Goal: Information Seeking & Learning: Find specific fact

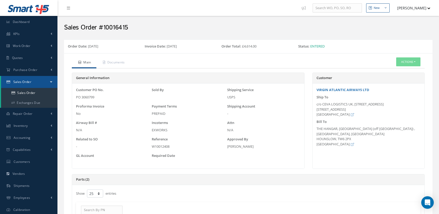
select select "25"
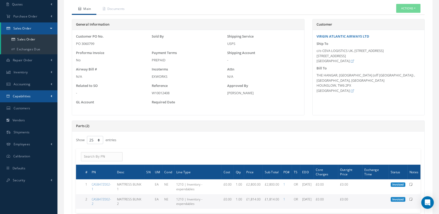
scroll to position [29, 0]
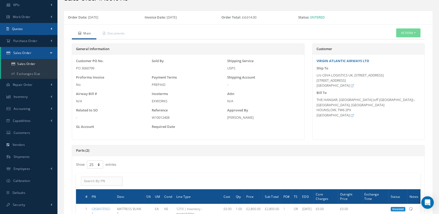
click at [22, 27] on span "Quotes" at bounding box center [17, 29] width 11 height 4
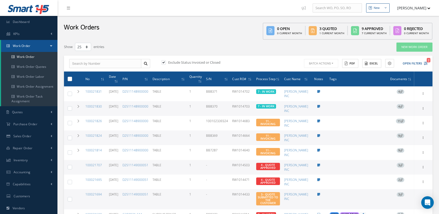
select select "25"
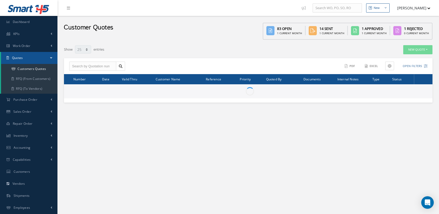
select select "25"
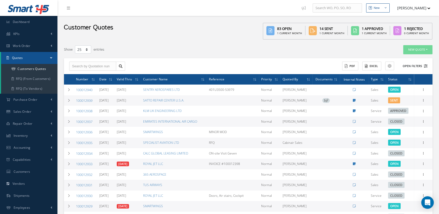
click at [425, 64] on icon at bounding box center [426, 66] width 4 height 4
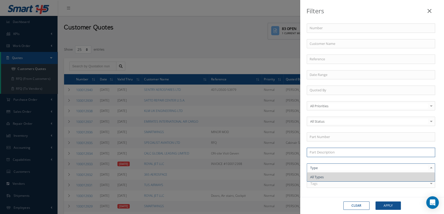
click at [334, 151] on input "text" at bounding box center [371, 152] width 128 height 9
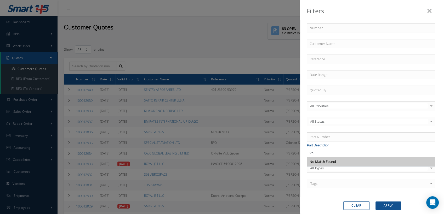
type input "o"
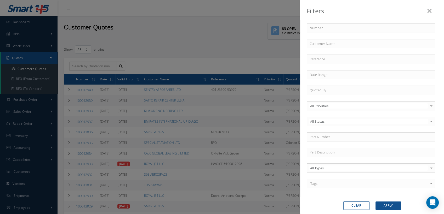
click at [334, 143] on div "Number Customer Name Reference Quoted By All Priorities All Priorities No eleme…" at bounding box center [372, 109] width 138 height 171
click at [331, 149] on input "text" at bounding box center [371, 152] width 128 height 9
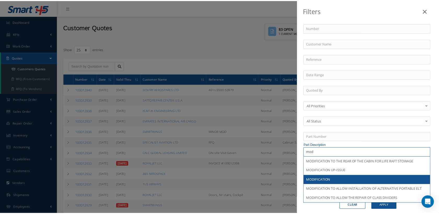
scroll to position [6, 0]
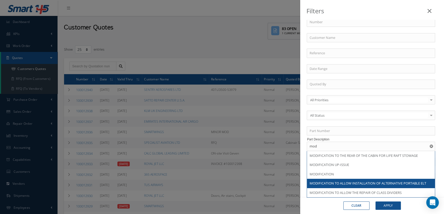
click at [348, 181] on span "MODIFICATION TO ALLOW INSTALLATION OF ALTERNATIVE PORTABLE ELT" at bounding box center [367, 183] width 117 height 5
type input "MODIFICATION TO ALLOW INSTALLATION OF ALTERNATIVE PORTABLE ELT"
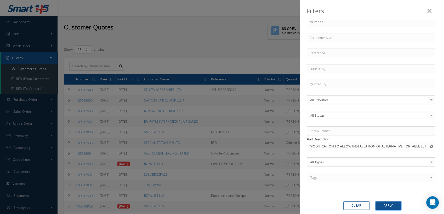
click at [389, 206] on button "Apply" at bounding box center [387, 206] width 25 height 8
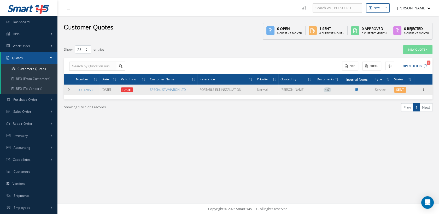
click at [85, 88] on link "100012863" at bounding box center [84, 90] width 16 height 5
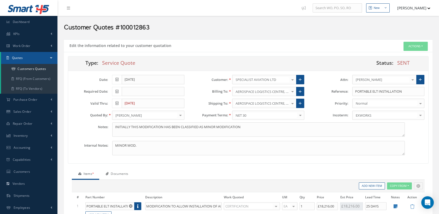
click at [120, 172] on link "Documents" at bounding box center [116, 174] width 34 height 11
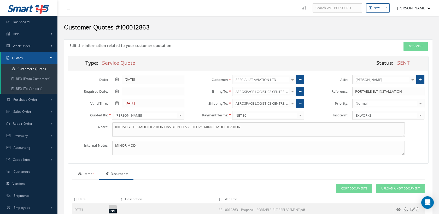
click at [90, 170] on link "Items *" at bounding box center [85, 174] width 27 height 11
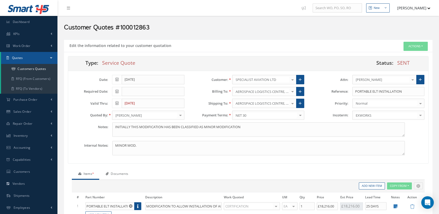
scroll to position [87, 0]
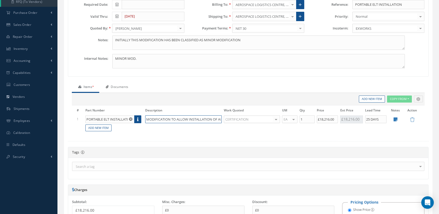
click at [210, 120] on input "MODIFICATION TO ALLOW INSTALLATION OF ALTERNATIVE PORTABLE ELT" at bounding box center [183, 119] width 77 height 8
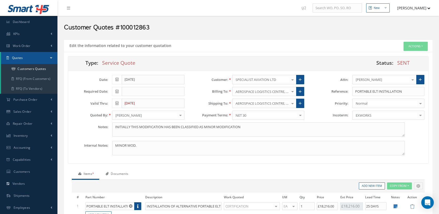
scroll to position [0, 0]
click at [122, 172] on link "Documents" at bounding box center [116, 174] width 34 height 11
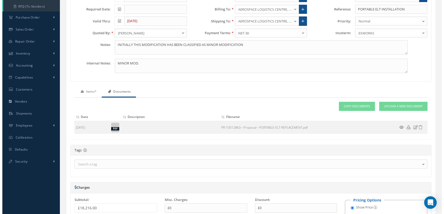
scroll to position [87, 0]
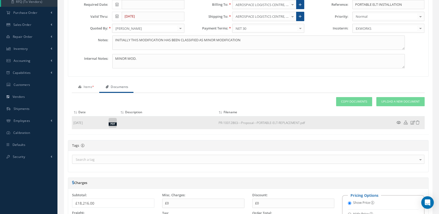
click at [399, 121] on icon at bounding box center [399, 123] width 4 height 4
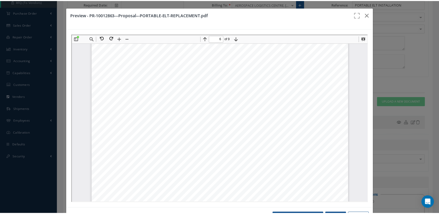
scroll to position [2180, 0]
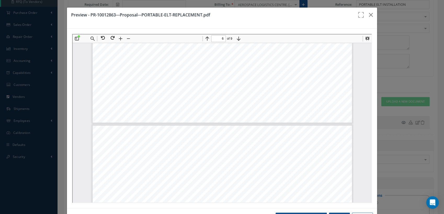
type input "7"
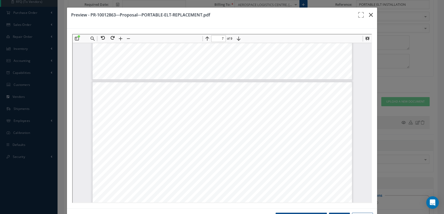
click at [369, 15] on icon "button" at bounding box center [371, 15] width 4 height 6
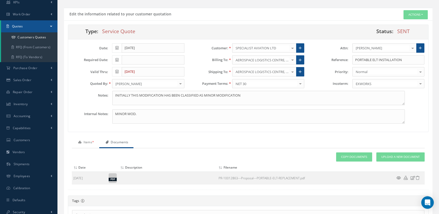
scroll to position [0, 0]
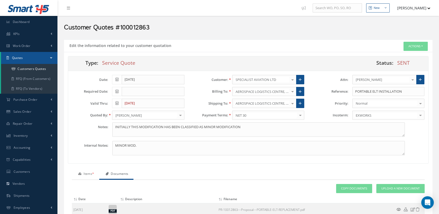
select select "25"
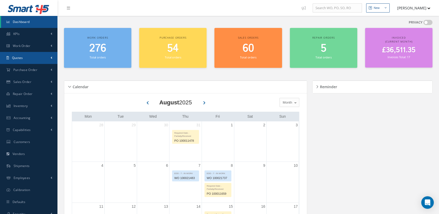
click at [23, 57] on link "Quotes" at bounding box center [28, 58] width 57 height 12
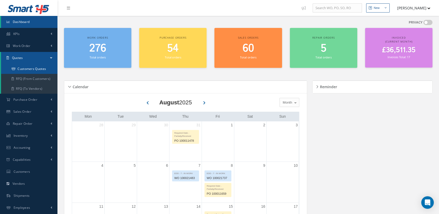
click at [34, 69] on link "Customers Quotes" at bounding box center [29, 69] width 56 height 10
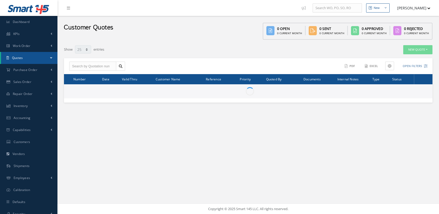
select select "25"
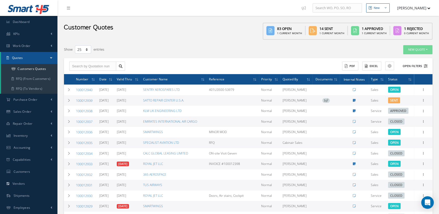
click at [423, 64] on button "Open Filters" at bounding box center [413, 66] width 30 height 9
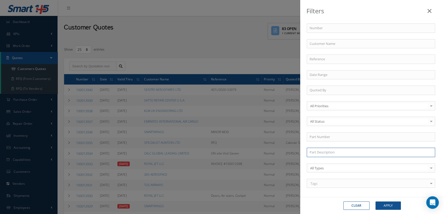
click at [325, 154] on input "text" at bounding box center [371, 152] width 128 height 9
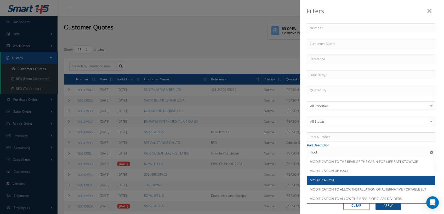
click at [330, 178] on span "MODIFICATION" at bounding box center [321, 180] width 24 height 5
type input "MODIFICATION"
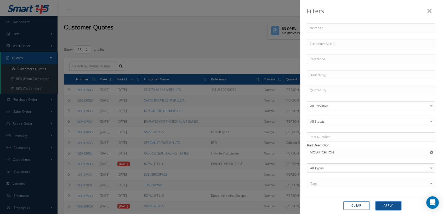
click at [383, 206] on button "Apply" at bounding box center [387, 206] width 25 height 8
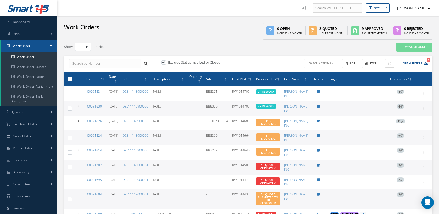
select select "25"
click at [22, 159] on span "Inventory" at bounding box center [21, 160] width 14 height 4
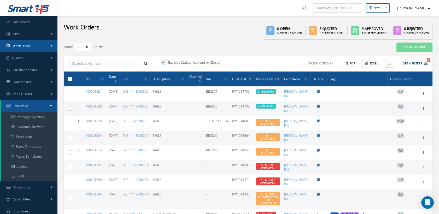
click at [30, 46] on span "Work Order" at bounding box center [22, 46] width 18 height 4
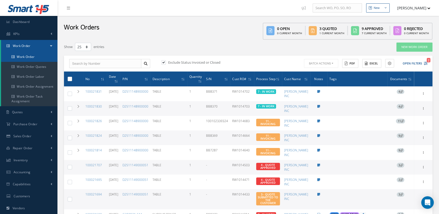
drag, startPoint x: 29, startPoint y: 55, endPoint x: 87, endPoint y: 66, distance: 59.0
click at [30, 55] on link "Work Order" at bounding box center [29, 57] width 56 height 10
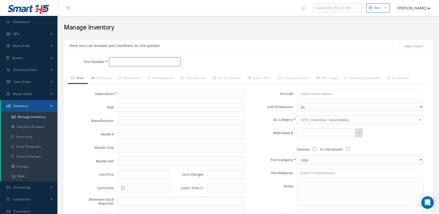
click at [129, 62] on input "Part Number" at bounding box center [145, 61] width 72 height 9
paste input "2056-1-091-8000"
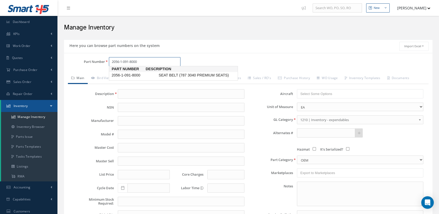
click at [141, 61] on input "2056-1-091-8000" at bounding box center [145, 61] width 72 height 9
type input "2056-1-091-8000"
type input "SEAT BELT (787 3040 PREMIUM SEATS)"
type input "0.00"
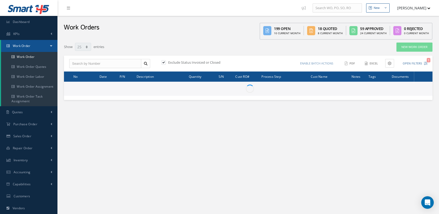
select select "25"
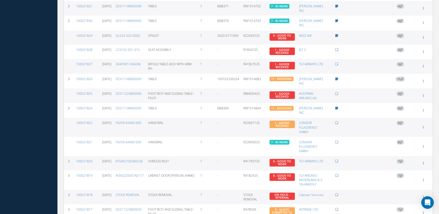
scroll to position [330, 0]
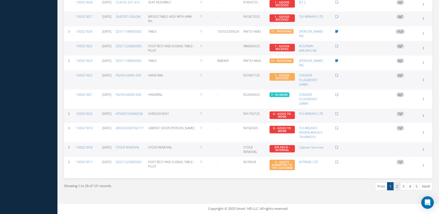
click at [398, 187] on link "2" at bounding box center [397, 186] width 7 height 8
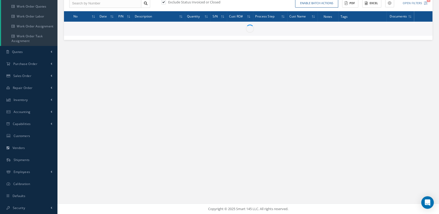
scroll to position [60, 0]
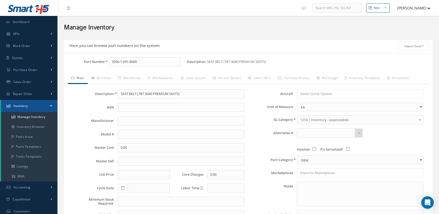
drag, startPoint x: 140, startPoint y: 63, endPoint x: 92, endPoint y: 58, distance: 48.6
click at [92, 58] on div "Part Number 2056-1-091-8000" at bounding box center [125, 61] width 123 height 9
type input "D2529460100400"
click at [142, 60] on input "D2529460100400" at bounding box center [145, 61] width 72 height 9
drag, startPoint x: 143, startPoint y: 59, endPoint x: 124, endPoint y: 60, distance: 19.6
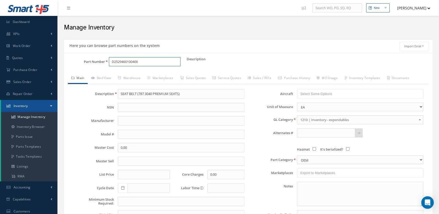
click at [124, 60] on input "D2529460100400" at bounding box center [145, 61] width 72 height 9
drag, startPoint x: 146, startPoint y: 62, endPoint x: 97, endPoint y: 59, distance: 49.5
click at [97, 59] on div "Part Number D2529460100400" at bounding box center [125, 61] width 123 height 9
type input "D2529"
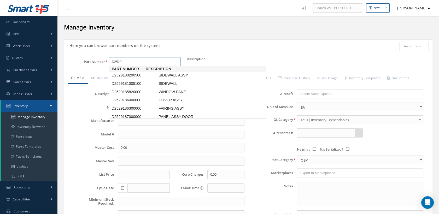
drag, startPoint x: 117, startPoint y: 60, endPoint x: 108, endPoint y: 60, distance: 8.9
click at [108, 60] on div "D2529" at bounding box center [146, 61] width 82 height 9
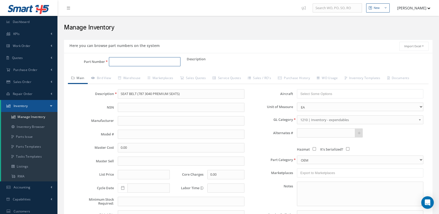
click at [149, 61] on input "Part Number" at bounding box center [145, 61] width 72 height 9
paste input "D2529460100400"
type input "D2529460100400"
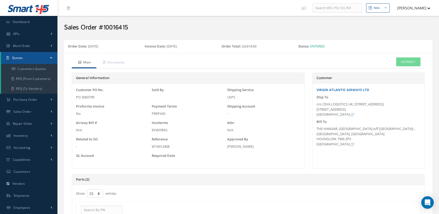
select select "25"
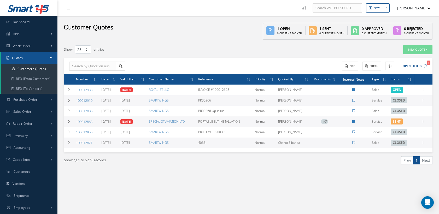
select select "25"
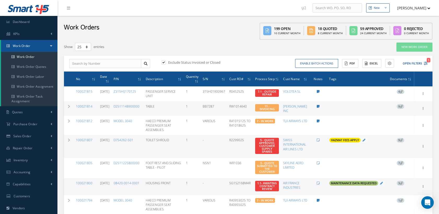
select select "25"
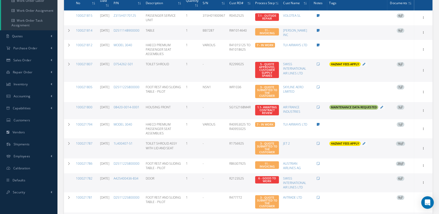
scroll to position [2, 0]
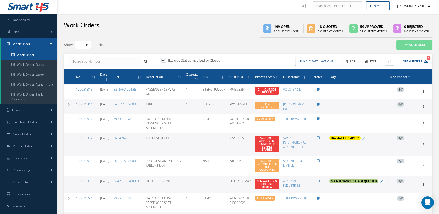
click at [42, 54] on link "Work Order" at bounding box center [29, 55] width 56 height 10
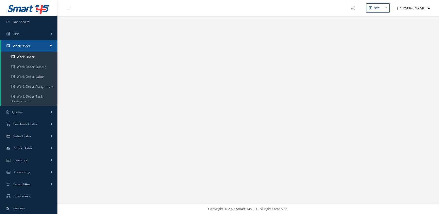
select select "25"
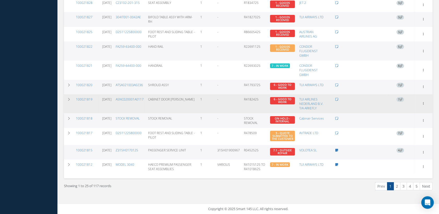
scroll to position [331, 0]
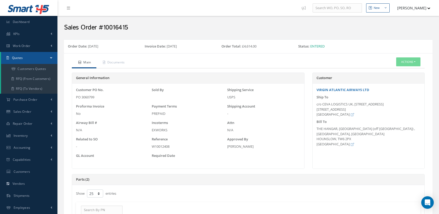
select select "25"
